Goal: Contribute content: Add original content to the website for others to see

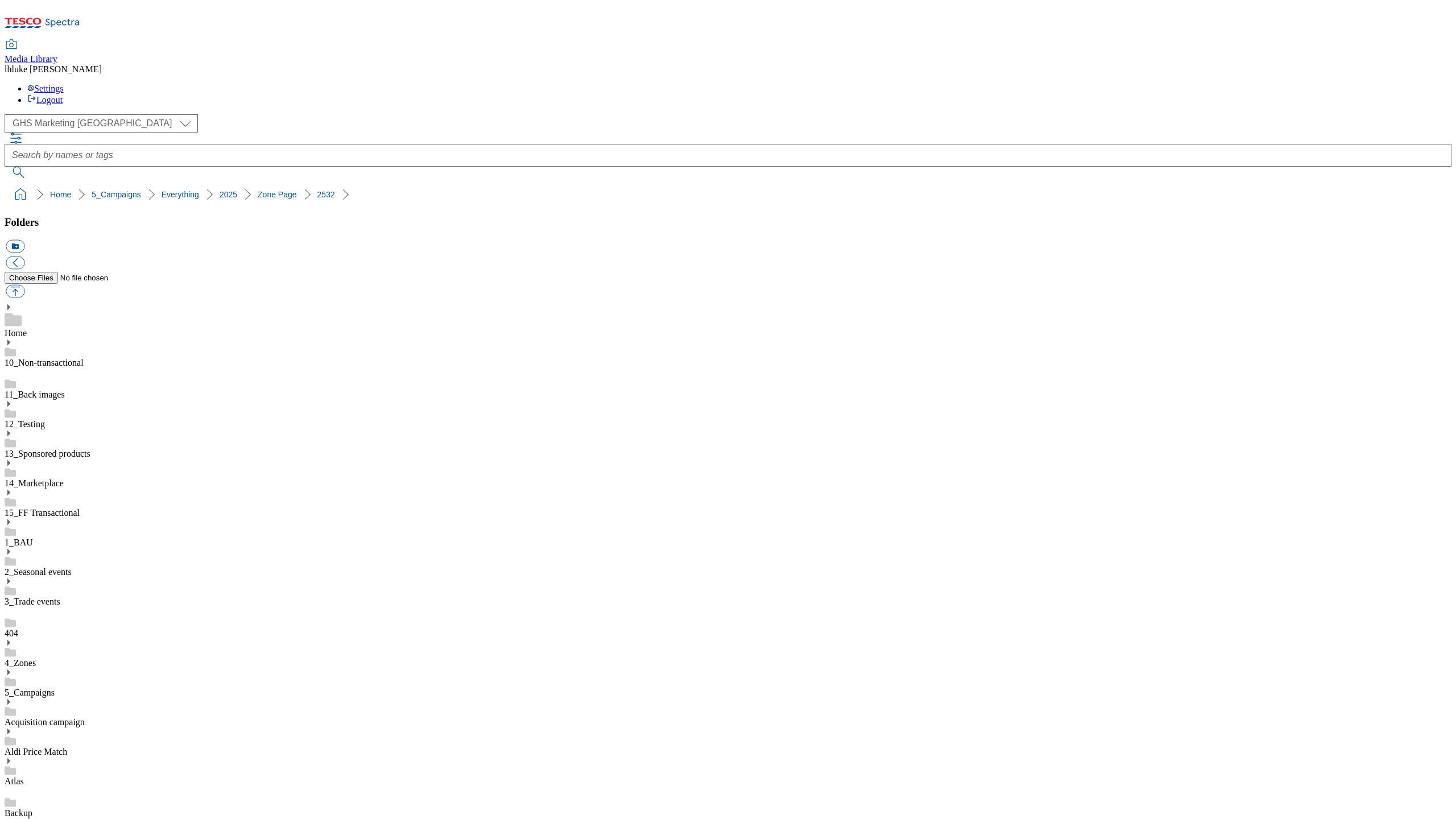
select select "flare-ghs-mktg"
click at [25, 285] on button "button" at bounding box center [15, 291] width 19 height 13
type input "C:\fakepath\2532-GHS-TradeStamp-743x430-WinePairing.jpg"
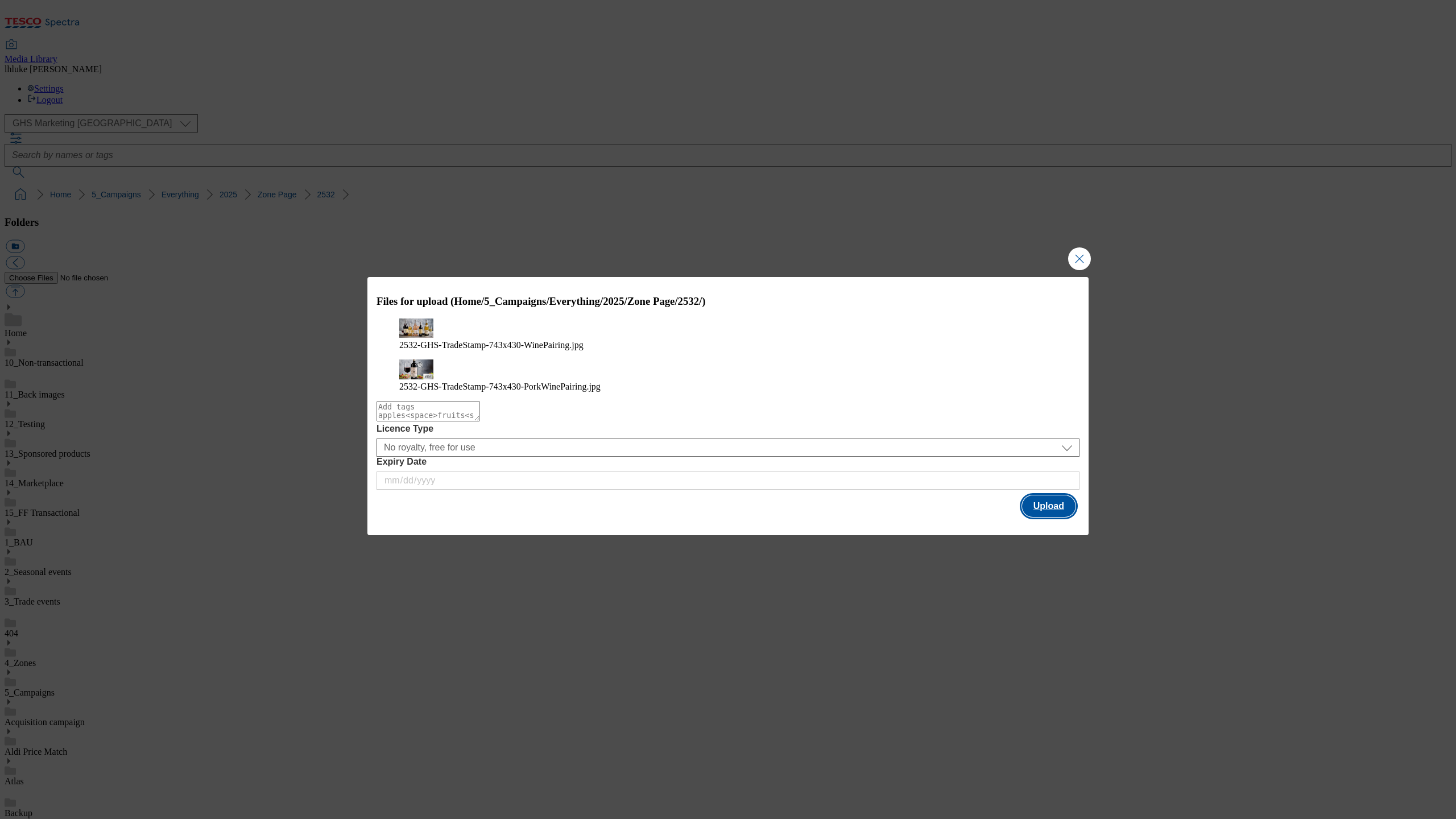
click at [1056, 508] on button "Upload" at bounding box center [1049, 506] width 53 height 22
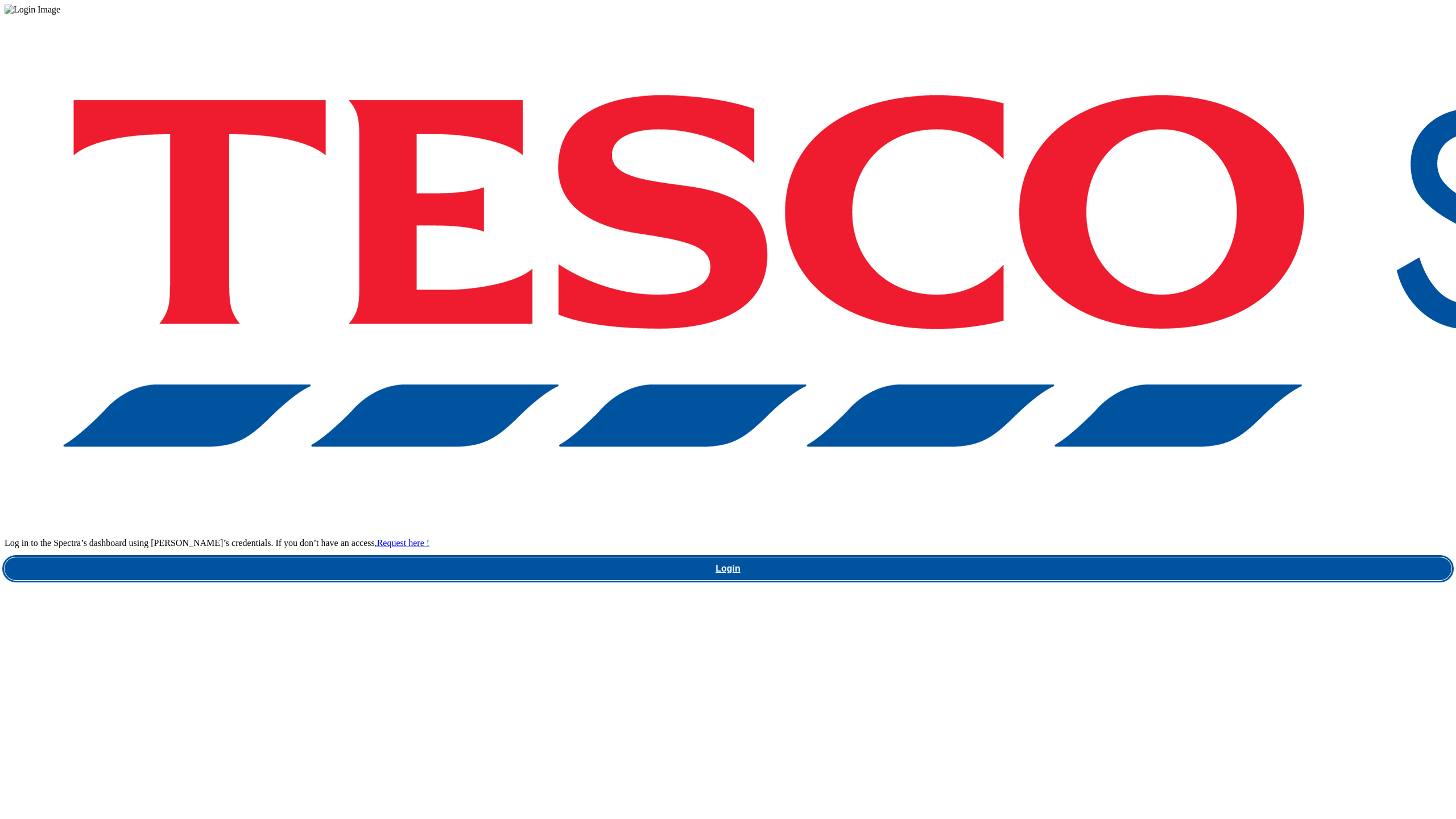
click at [1117, 557] on link "Login" at bounding box center [727, 568] width 1447 height 23
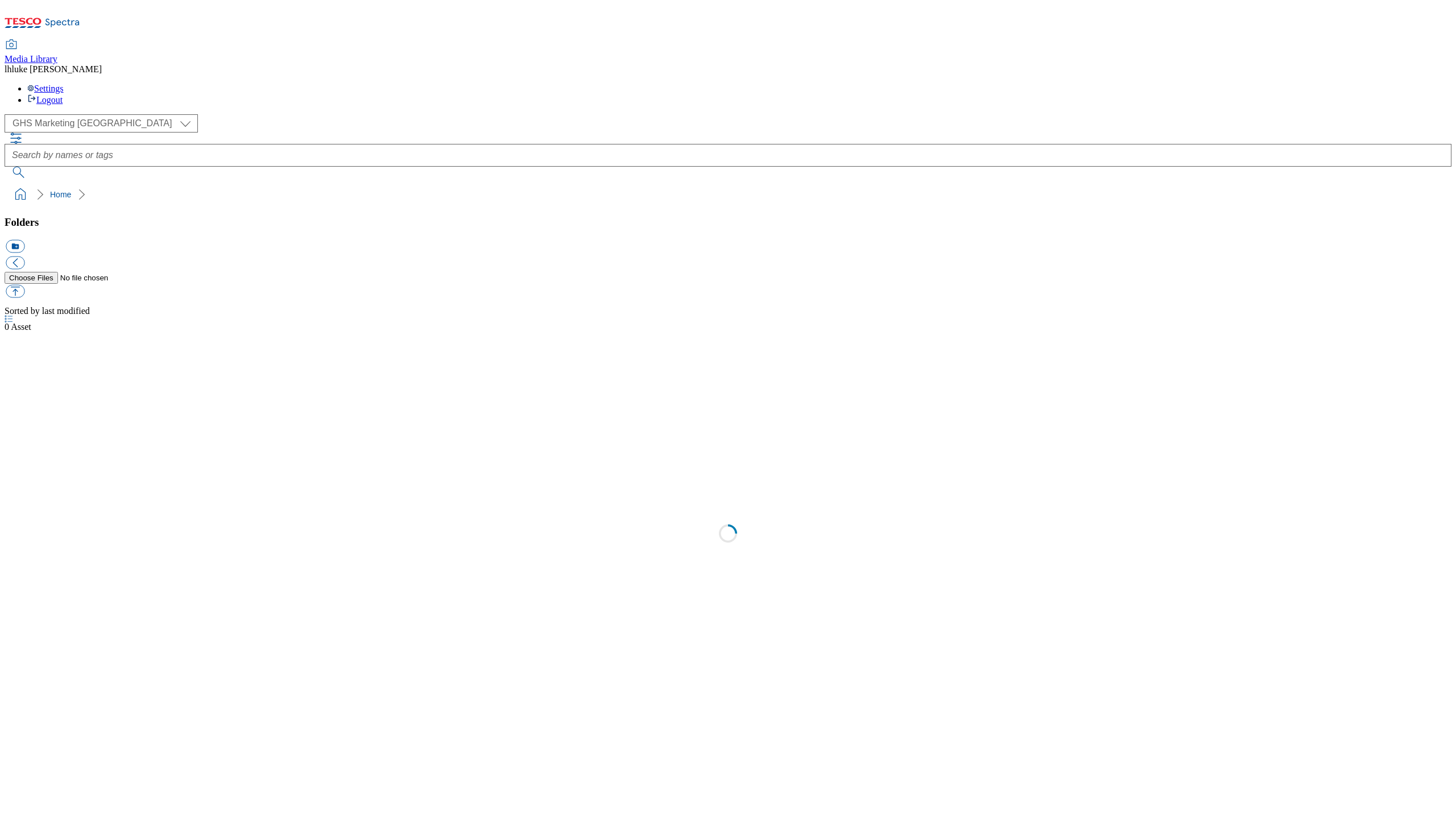
select select "flare-ghs-mktg"
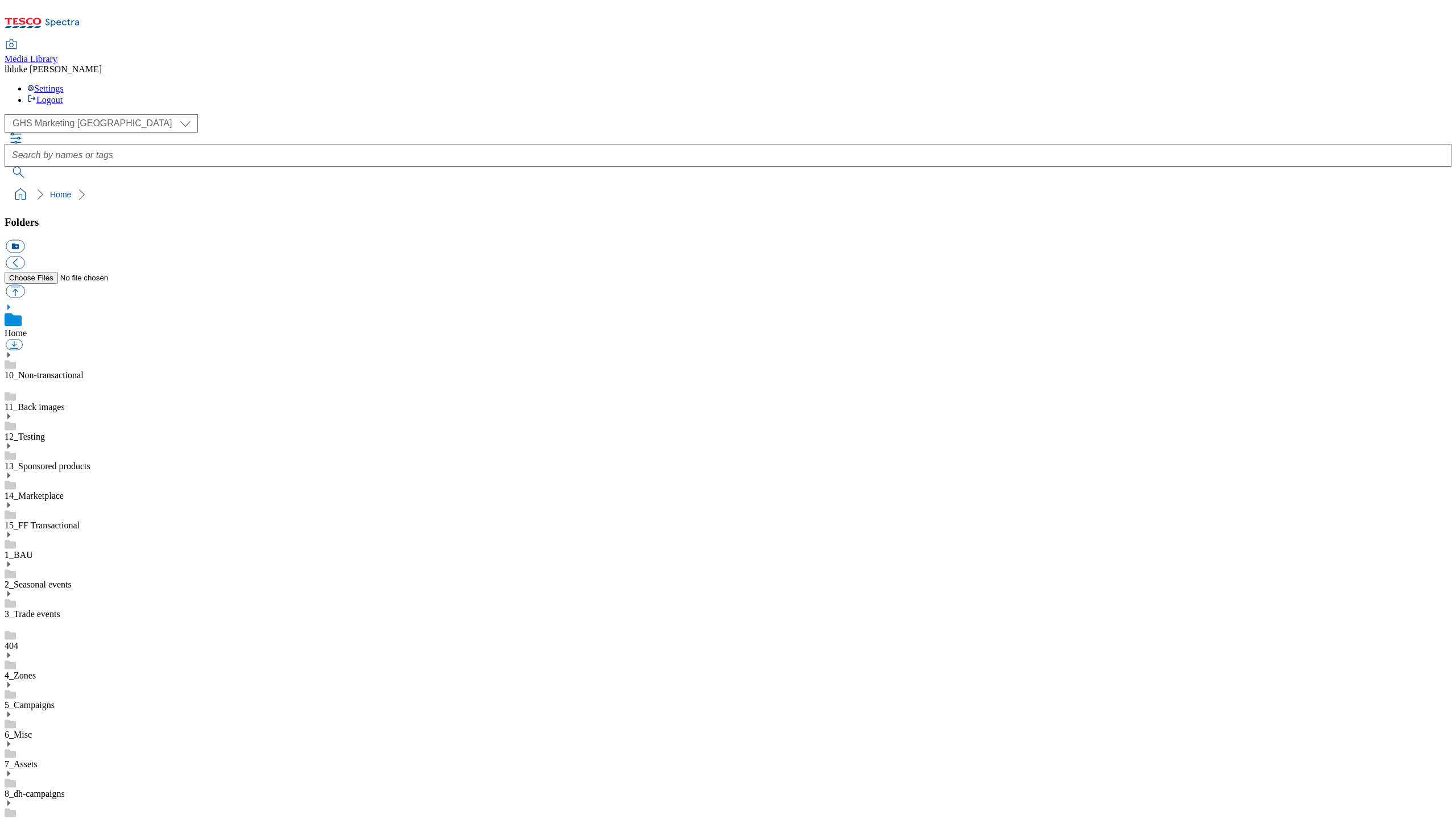
scroll to position [203, 0]
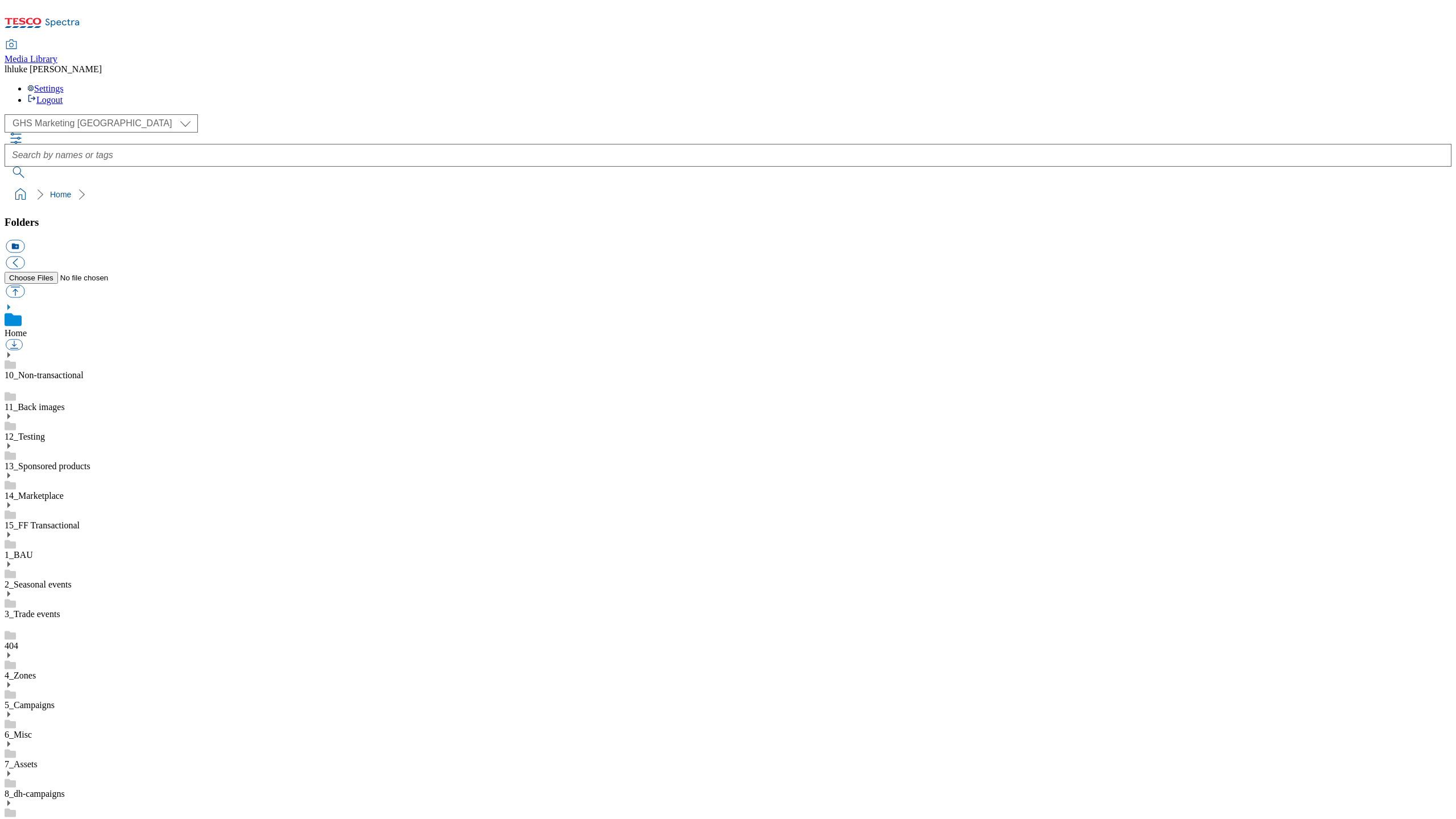
click at [54, 700] on link "5_Campaigns" at bounding box center [29, 705] width 50 height 10
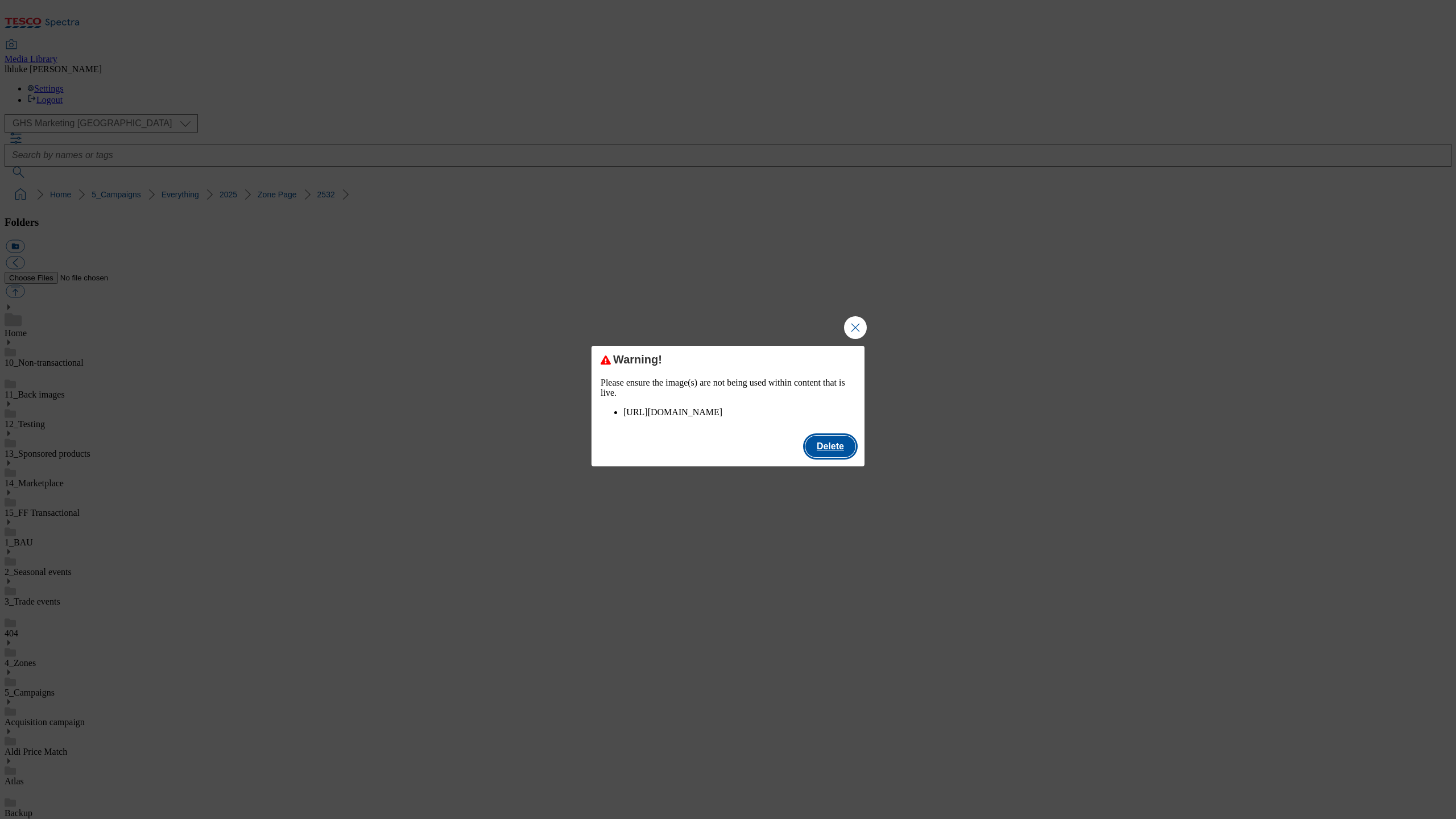
click at [839, 457] on button "Delete" at bounding box center [830, 446] width 50 height 22
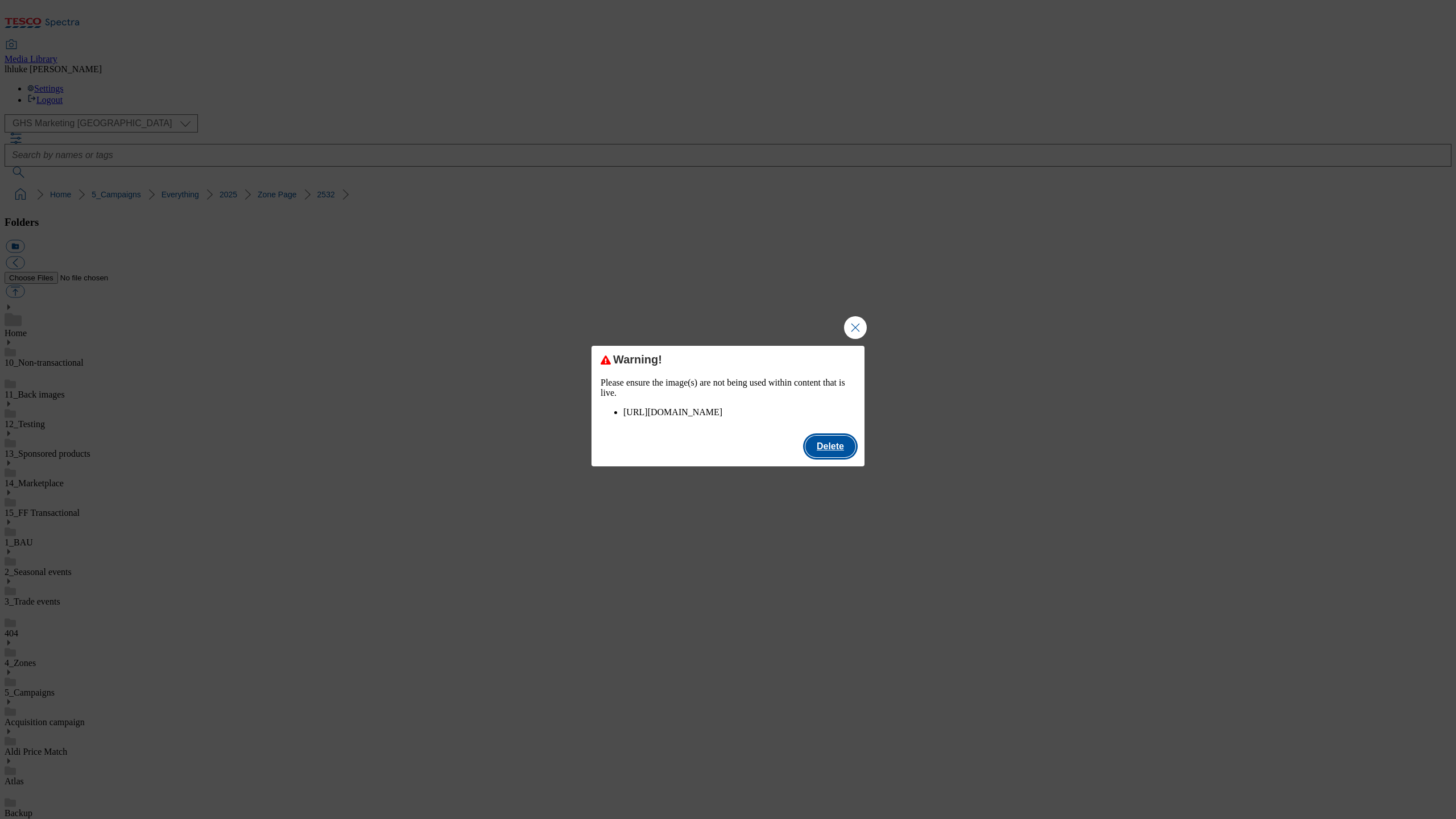
click at [833, 457] on button "Delete" at bounding box center [830, 446] width 50 height 22
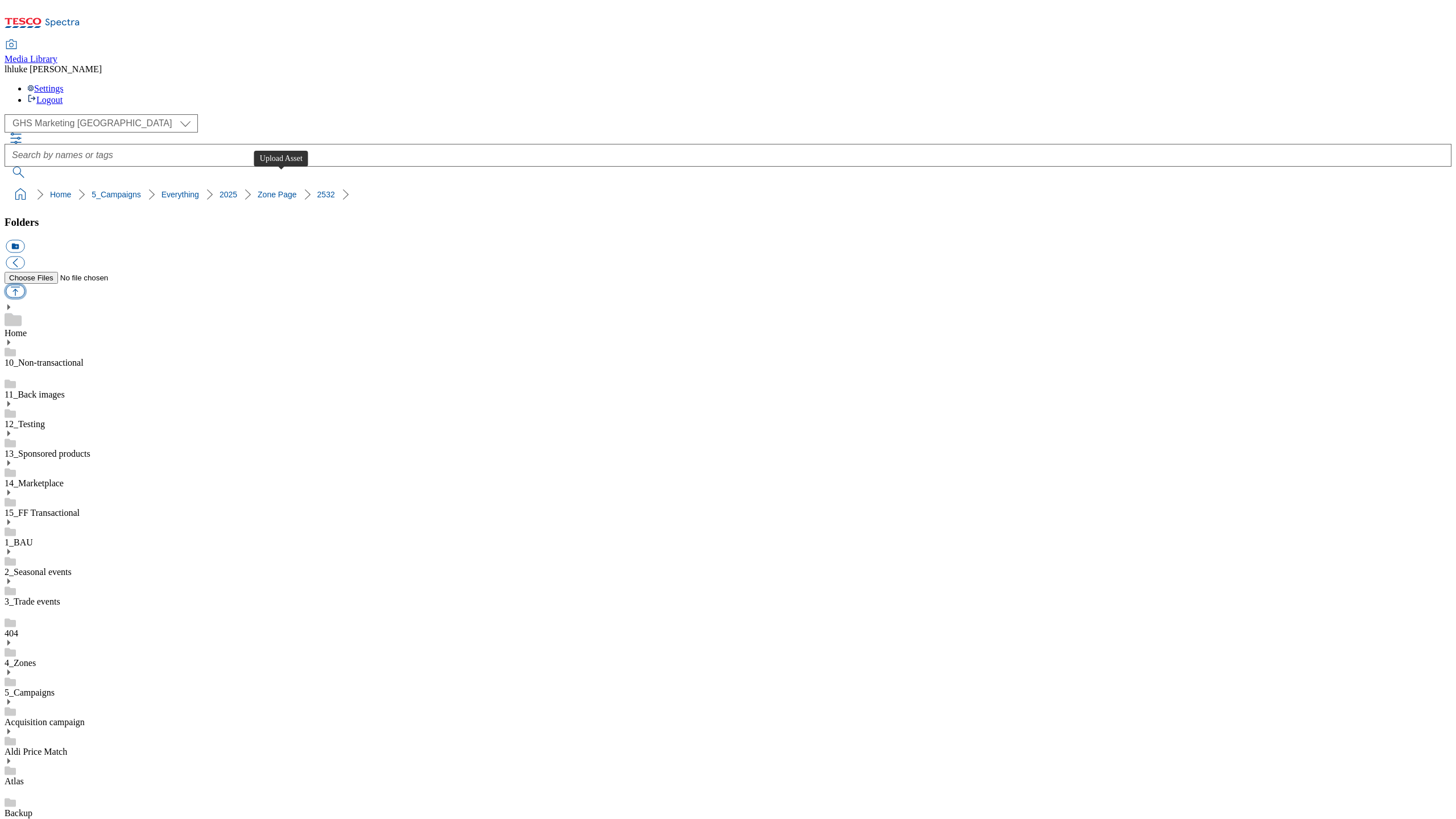
click at [25, 285] on button "button" at bounding box center [15, 291] width 19 height 13
type input "C:\fakepath\2532-GHS-TradeStamp-743x430-PorkWinePairing.jpg"
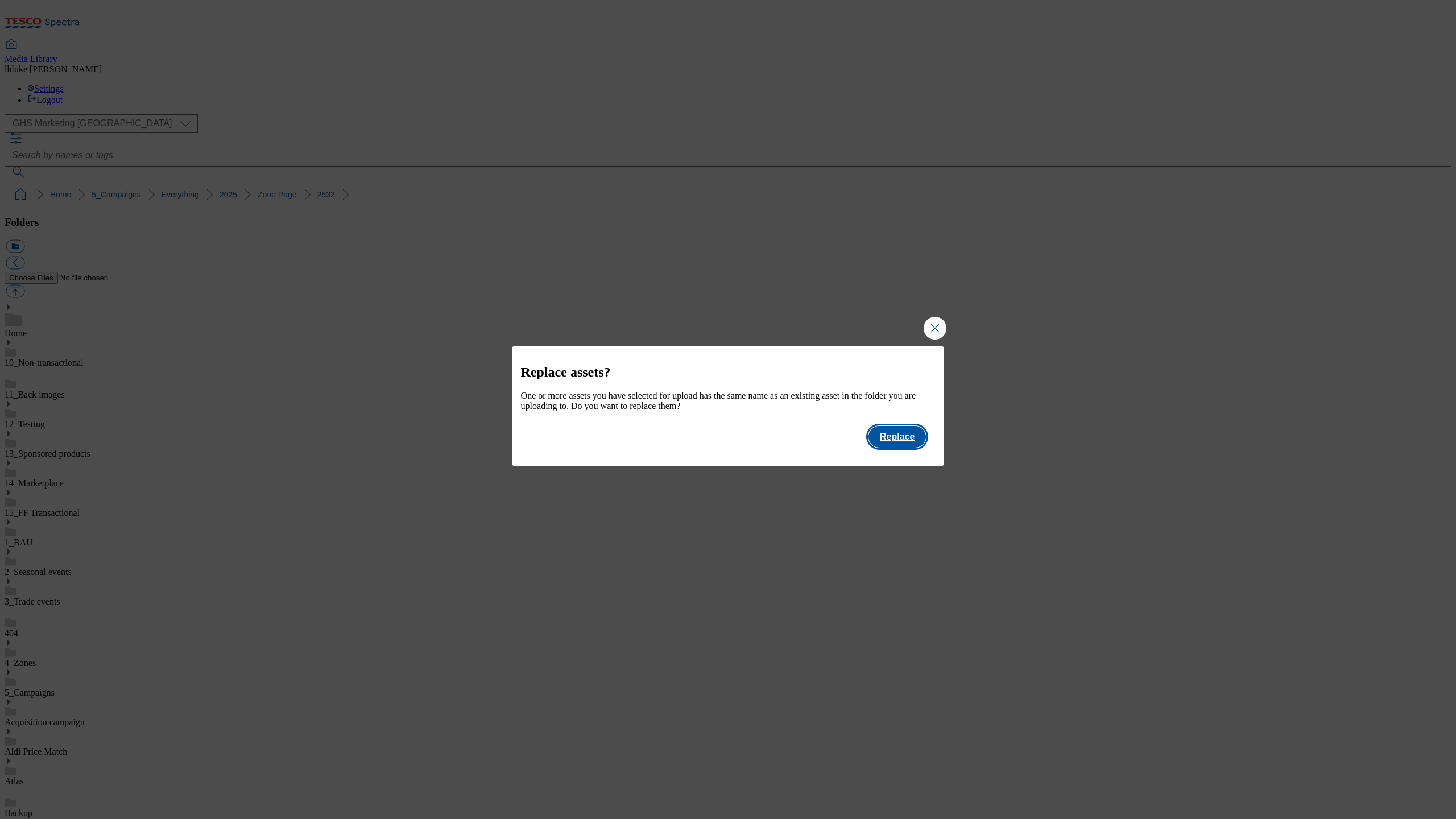
click at [909, 441] on button "Replace" at bounding box center [897, 436] width 58 height 22
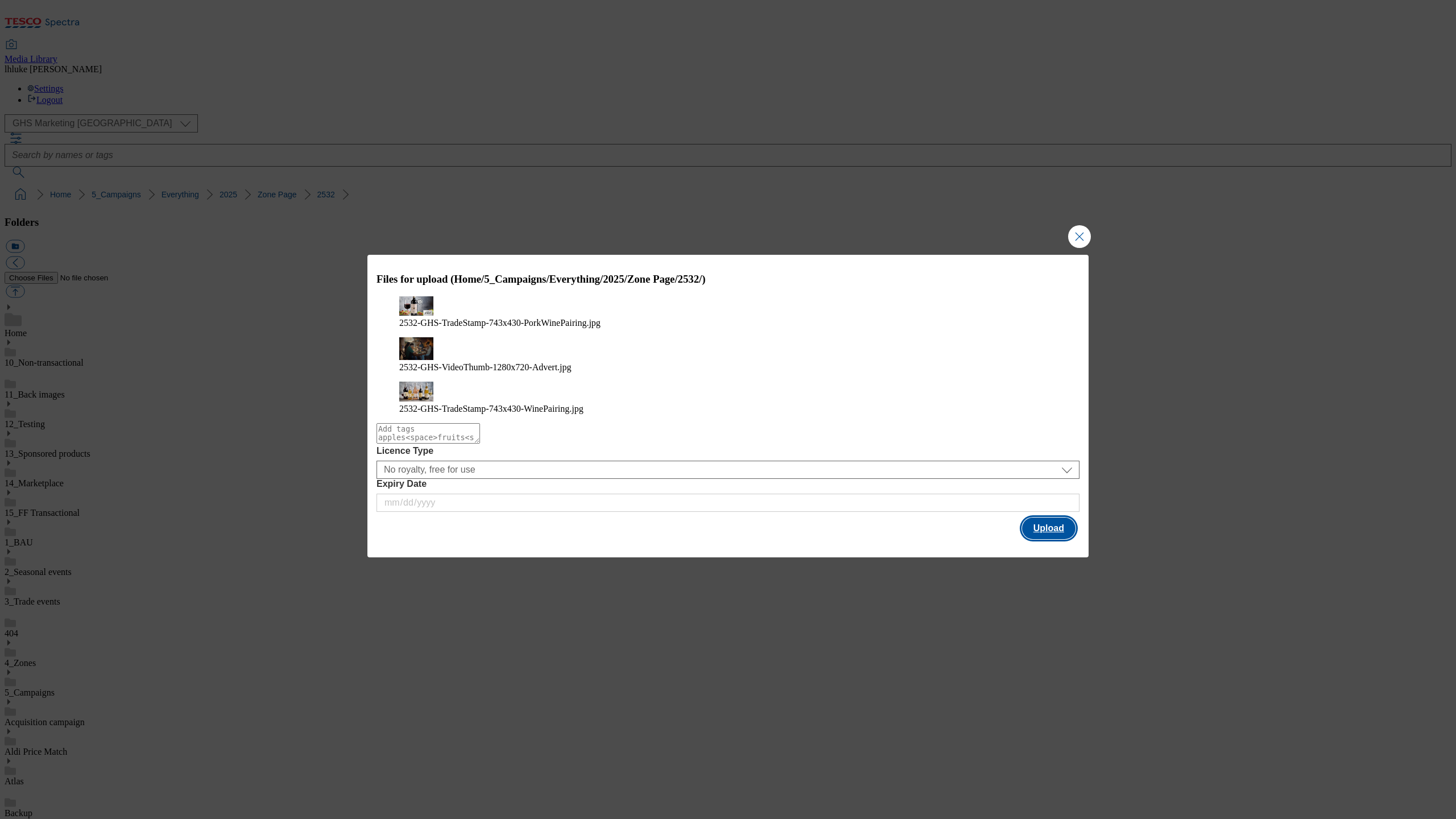
click at [1051, 518] on button "Upload" at bounding box center [1049, 528] width 53 height 22
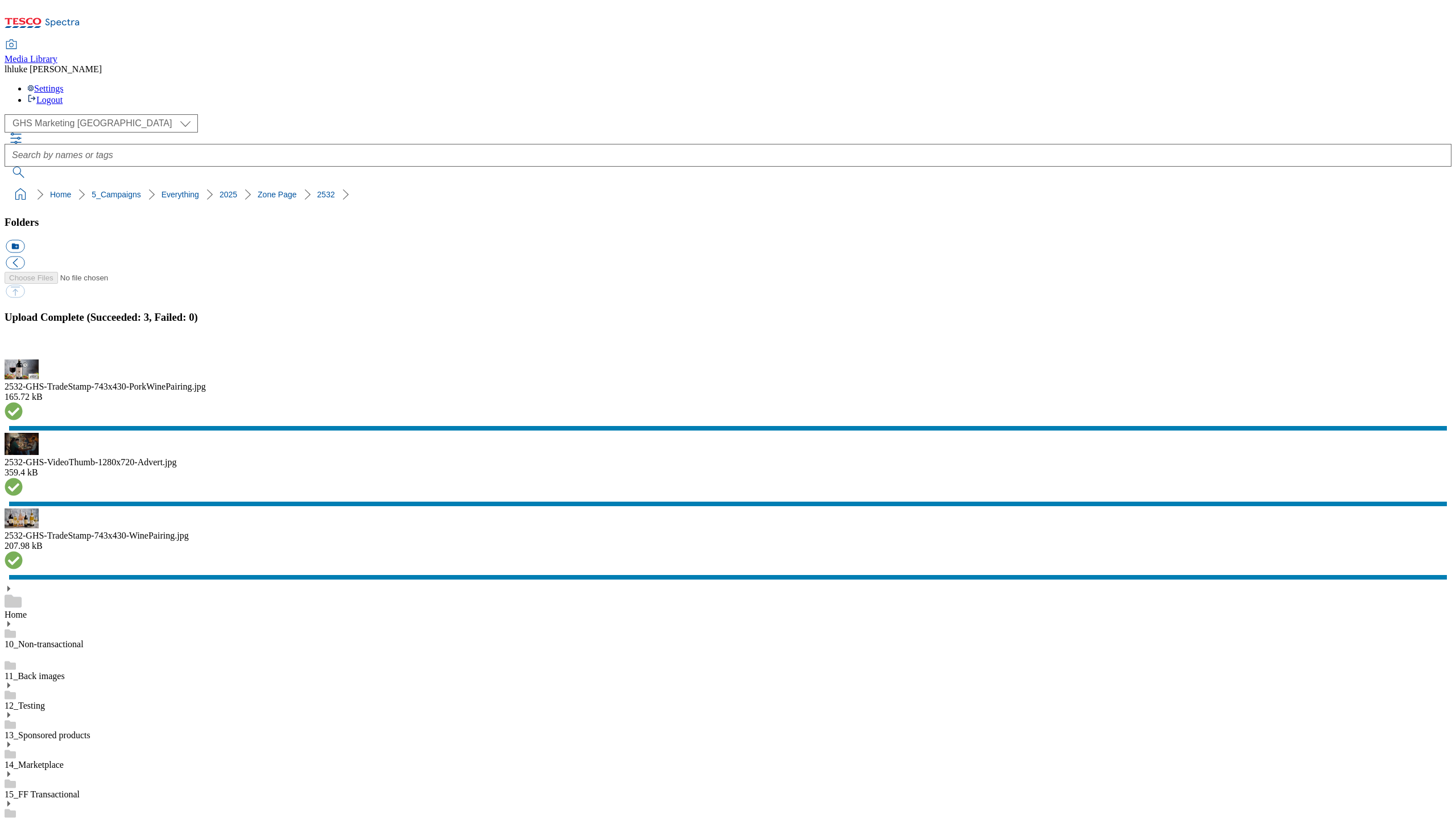
click at [23, 358] on button "button" at bounding box center [14, 352] width 17 height 11
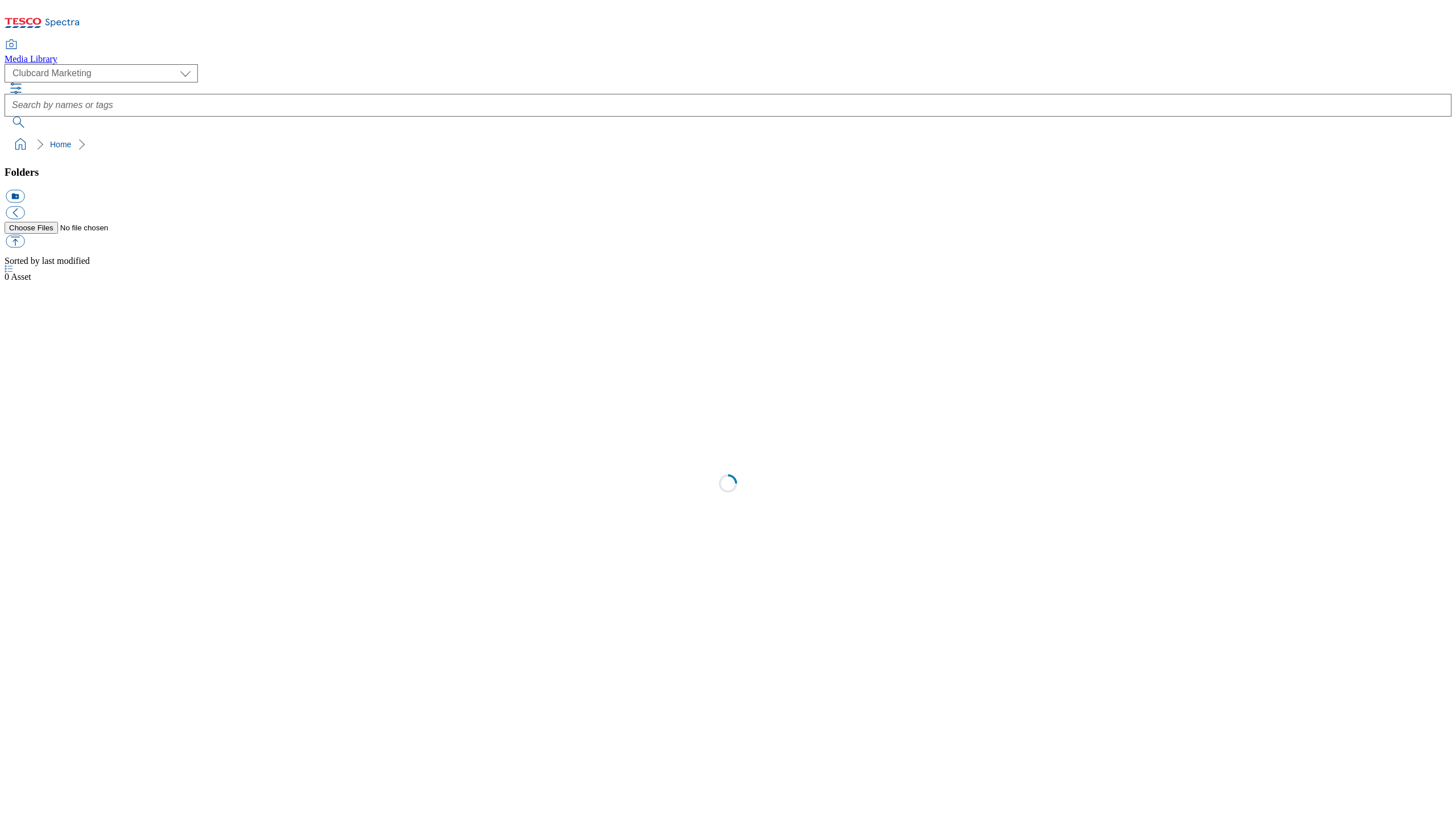
scroll to position [1, 0]
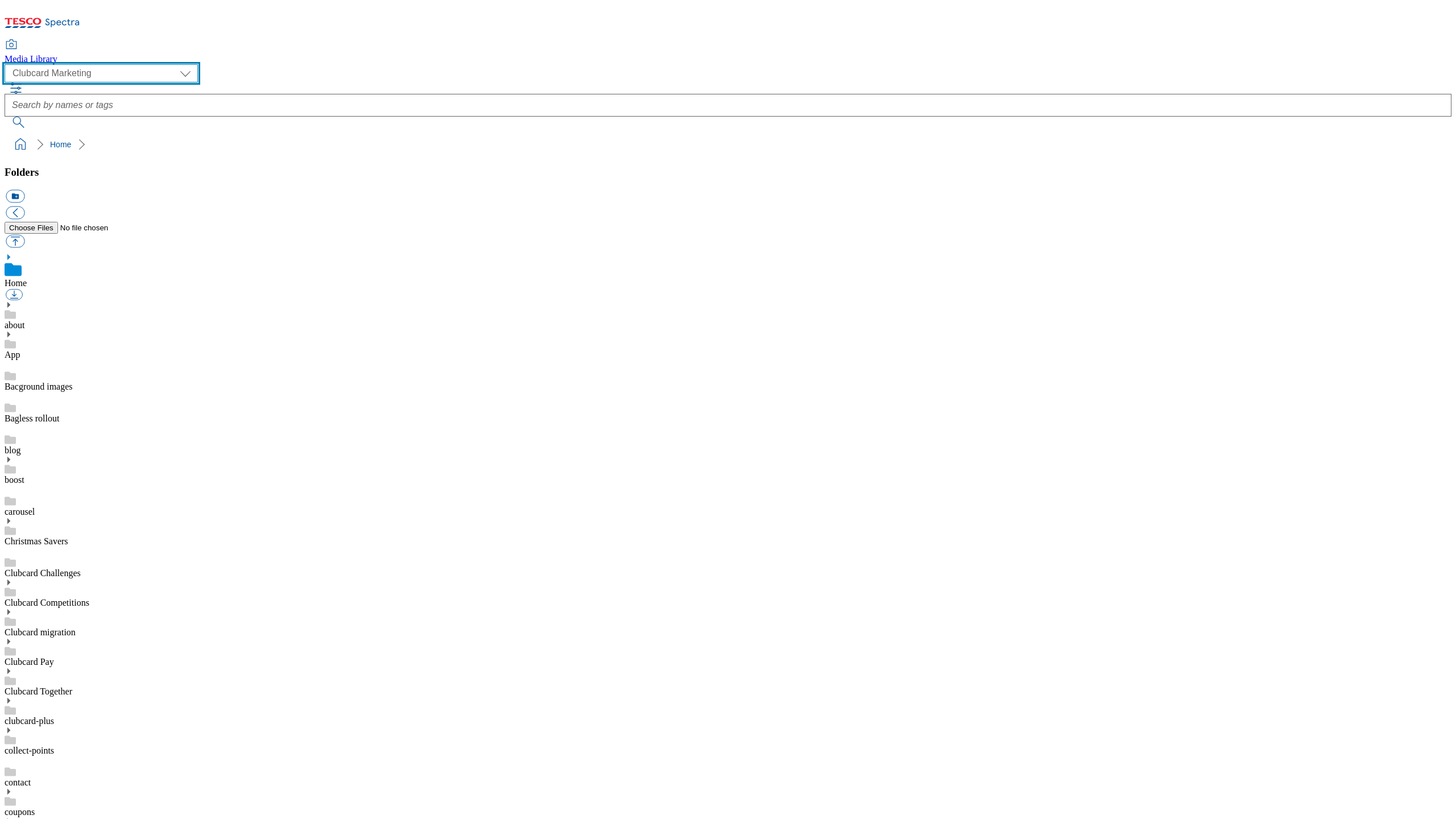
select select "flare-ghs-mktg"
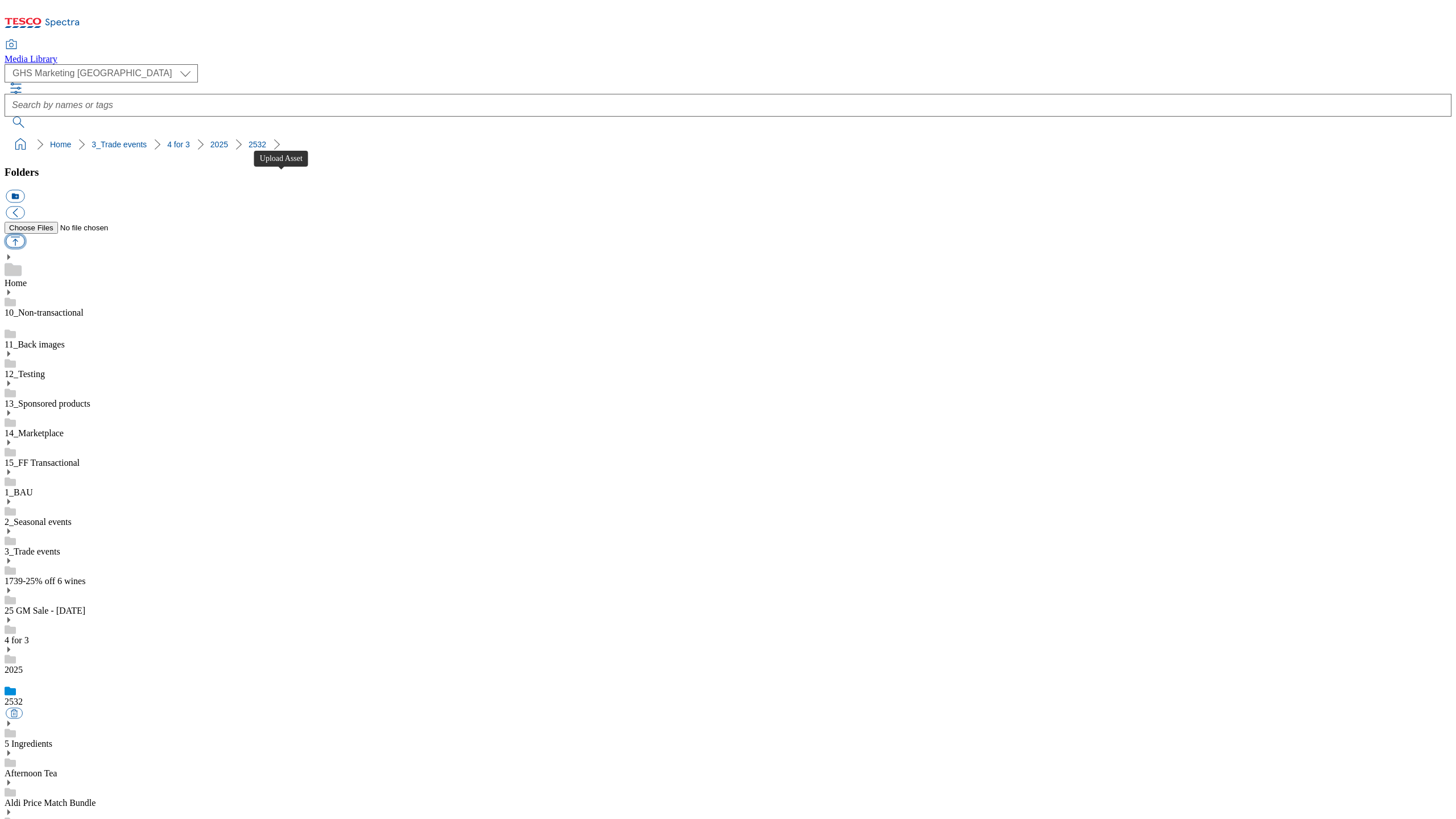
click at [25, 235] on button "button" at bounding box center [15, 241] width 19 height 13
type input "C:\fakepath\2532-GHS-Buylist-Header-1390x392-4for3.jpg"
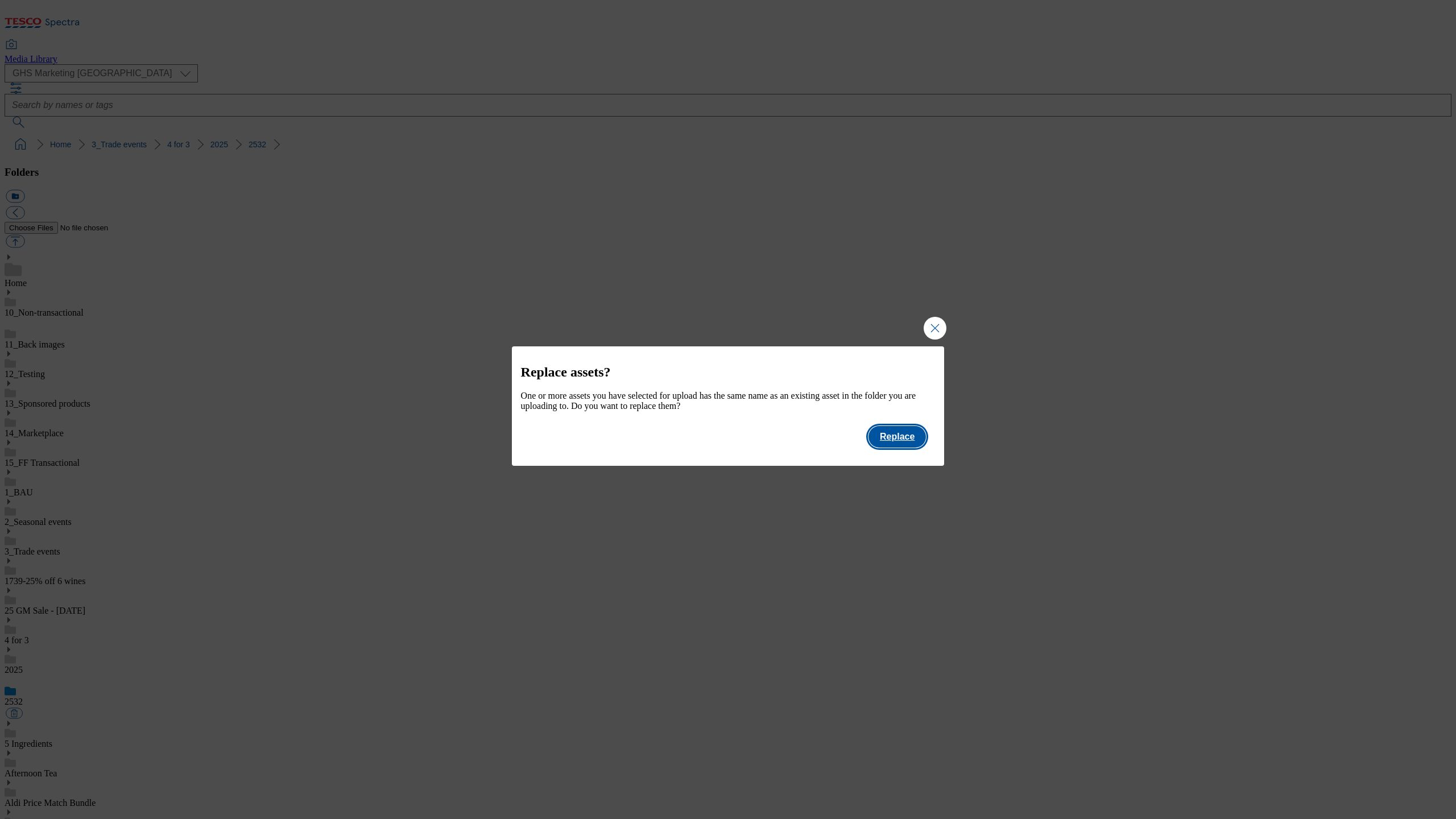
click at [903, 448] on button "Replace" at bounding box center [897, 436] width 58 height 22
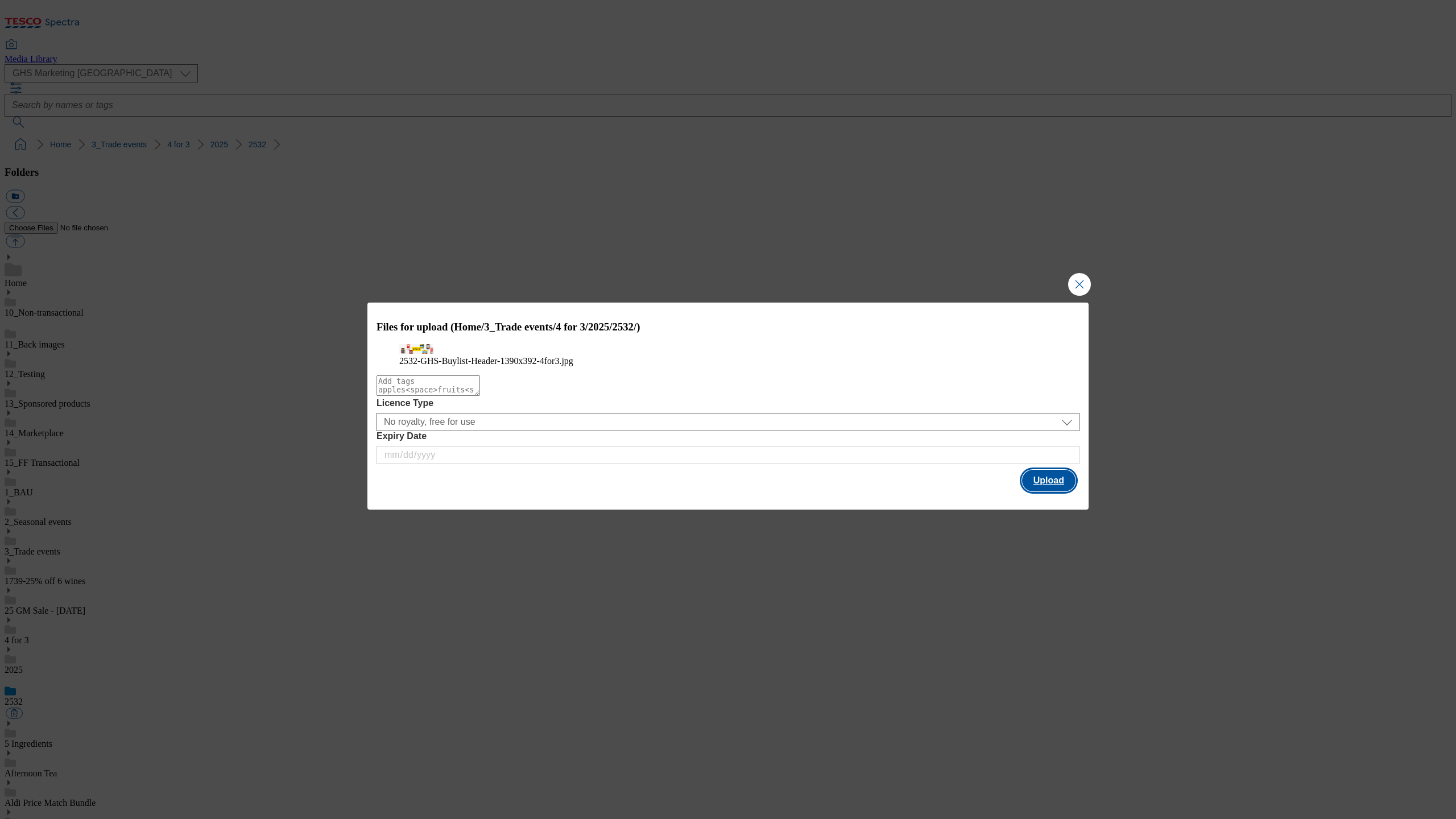
click at [1058, 492] on button "Upload" at bounding box center [1049, 480] width 53 height 22
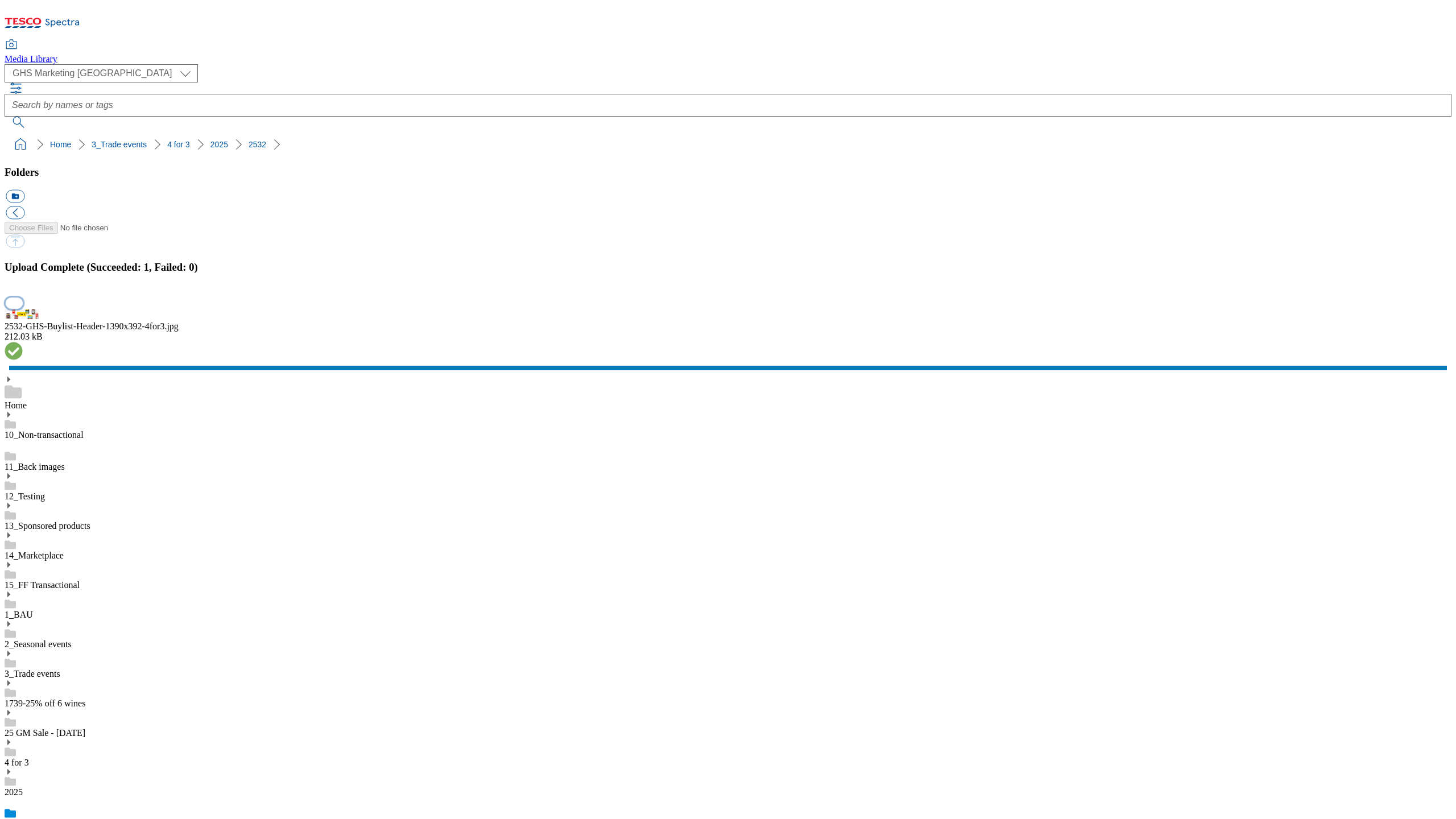
click at [23, 308] on button "button" at bounding box center [14, 302] width 17 height 11
